Goal: Navigation & Orientation: Understand site structure

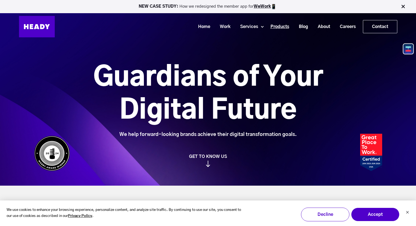
click at [286, 26] on link "Products" at bounding box center [277, 27] width 28 height 10
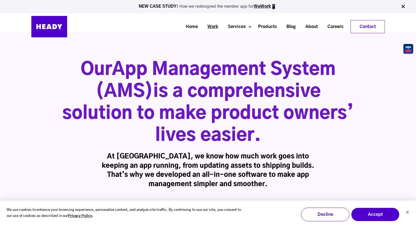
click at [215, 26] on link "Work" at bounding box center [210, 27] width 20 height 10
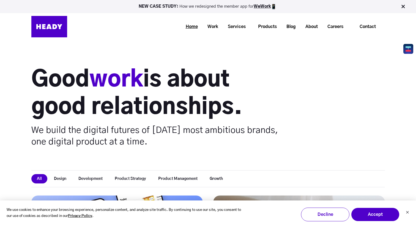
click at [194, 27] on link "Home" at bounding box center [190, 27] width 22 height 10
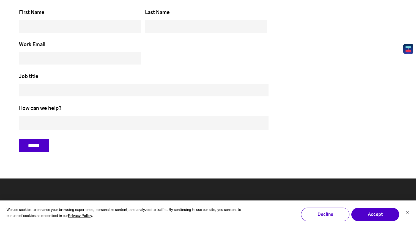
scroll to position [2354, 0]
